Goal: Obtain resource: Obtain resource

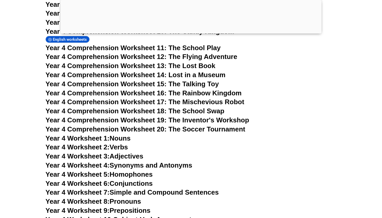
scroll to position [2236, 0]
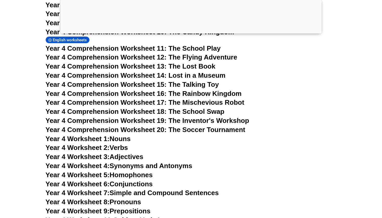
click at [85, 135] on span "Year 4 Worksheet 1:" at bounding box center [77, 139] width 64 height 8
click at [99, 144] on span "Year 4 Worksheet 2:" at bounding box center [77, 148] width 64 height 8
click at [93, 153] on span "Year 4 Worksheet 3:" at bounding box center [77, 157] width 64 height 8
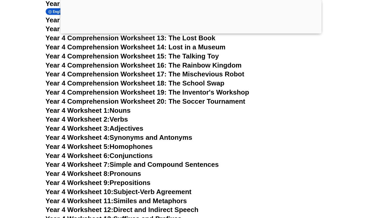
scroll to position [2264, 0]
click at [97, 134] on span "Year 4 Worksheet 4:" at bounding box center [77, 138] width 64 height 8
click at [104, 143] on span "Year 4 Worksheet 5:" at bounding box center [77, 147] width 64 height 8
click at [103, 152] on span "Year 4 Worksheet 6:" at bounding box center [77, 156] width 64 height 8
click at [128, 152] on link "Year 4 Worksheet 6: Conjunctions" at bounding box center [98, 156] width 107 height 8
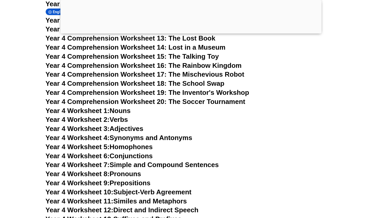
click at [126, 161] on link "Year 4 Worksheet 7: Simple and Compound Sentences" at bounding box center [131, 165] width 173 height 8
click at [127, 143] on link "Year 4 Worksheet 5: Homophones" at bounding box center [98, 147] width 107 height 8
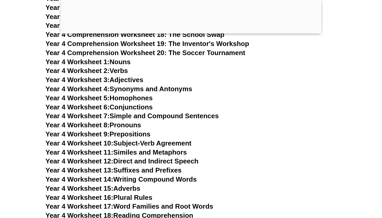
scroll to position [2313, 0]
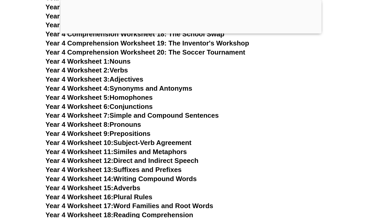
click at [90, 121] on span "Year 4 Worksheet 8:" at bounding box center [77, 125] width 64 height 8
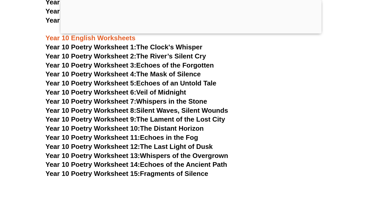
scroll to position [3778, 0]
